Goal: Task Accomplishment & Management: Use online tool/utility

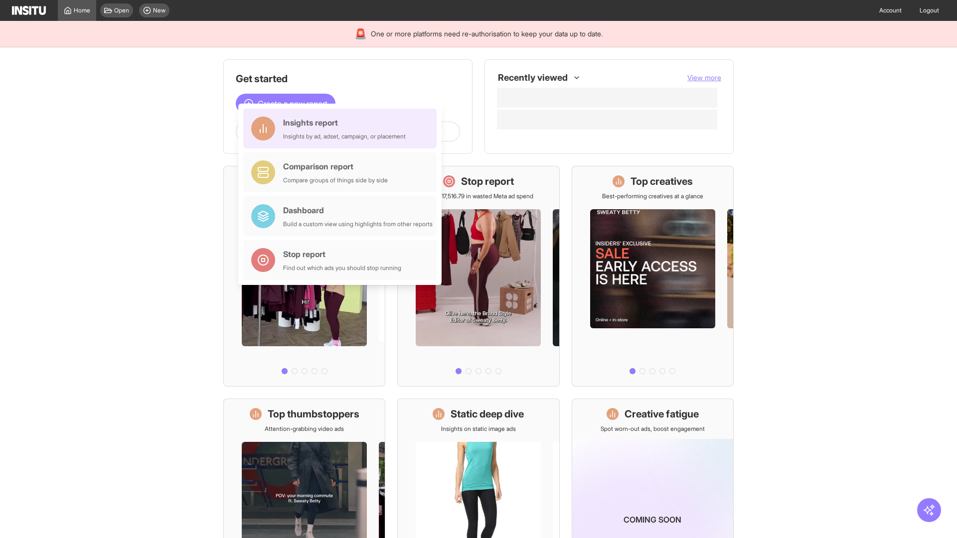
click at [342, 129] on div "Insights report Insights by ad, adset, campaign, or placement" at bounding box center [344, 129] width 123 height 24
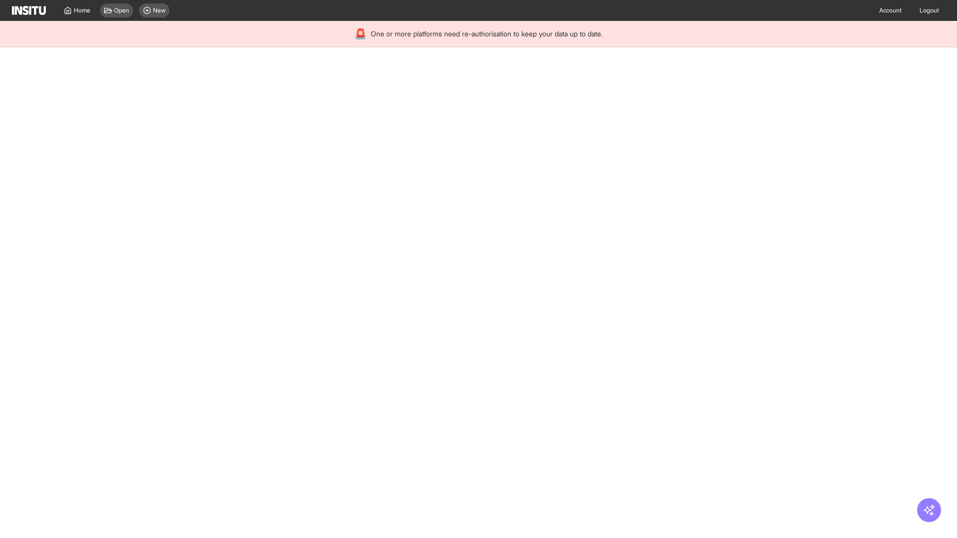
select select "**"
